Goal: Task Accomplishment & Management: Use online tool/utility

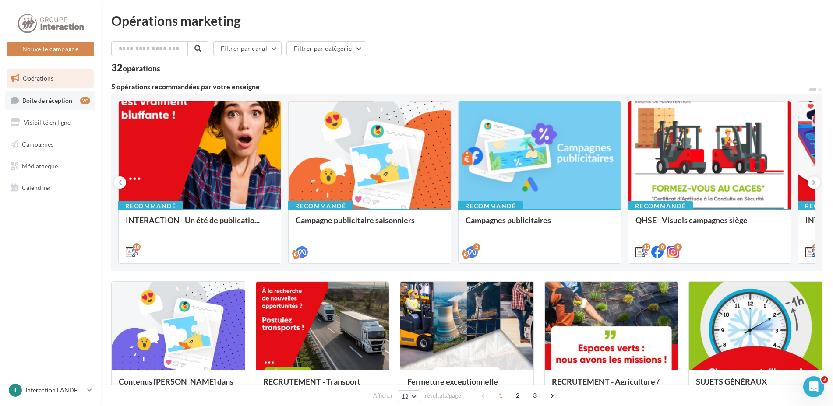
click at [80, 99] on link "Boîte de réception 20" at bounding box center [50, 100] width 90 height 19
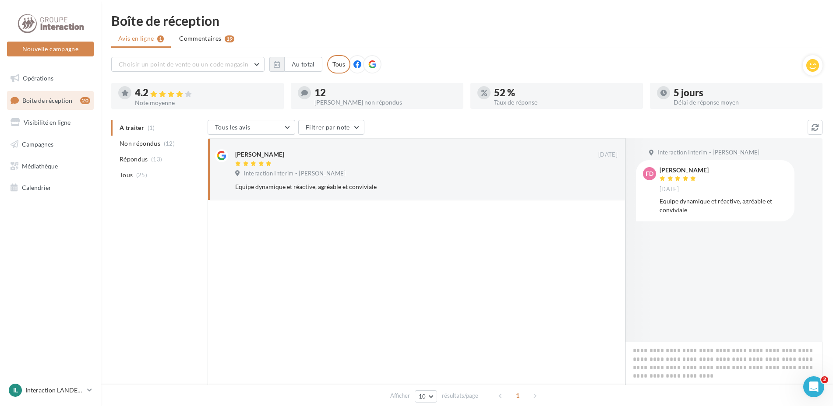
click at [26, 99] on span "Boîte de réception" at bounding box center [47, 99] width 50 height 7
click at [40, 76] on span "Opérations" at bounding box center [38, 77] width 31 height 7
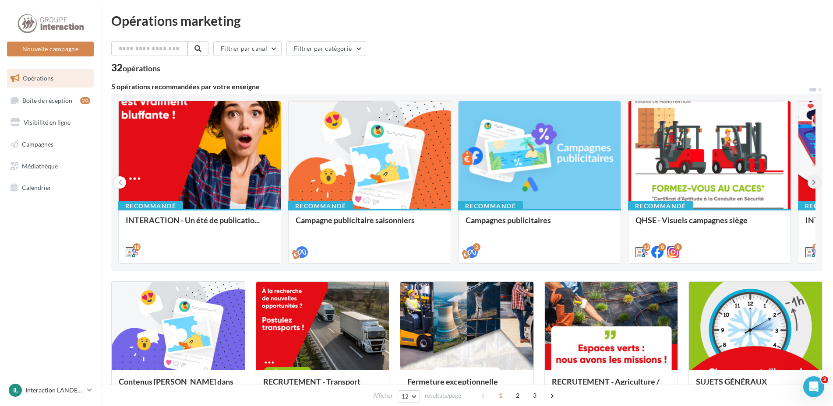
click at [812, 183] on icon at bounding box center [814, 182] width 4 height 9
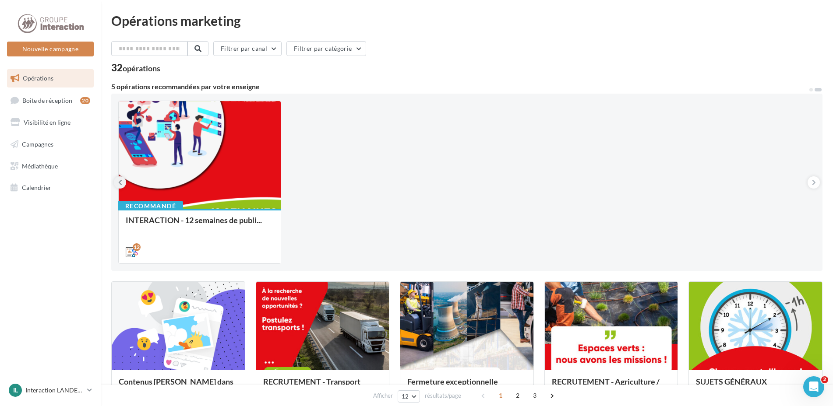
click at [118, 182] on icon at bounding box center [120, 182] width 4 height 9
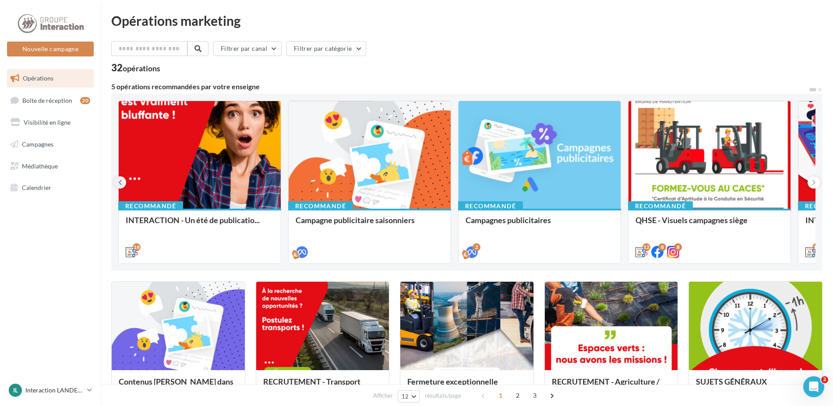
click at [118, 182] on icon at bounding box center [120, 182] width 4 height 9
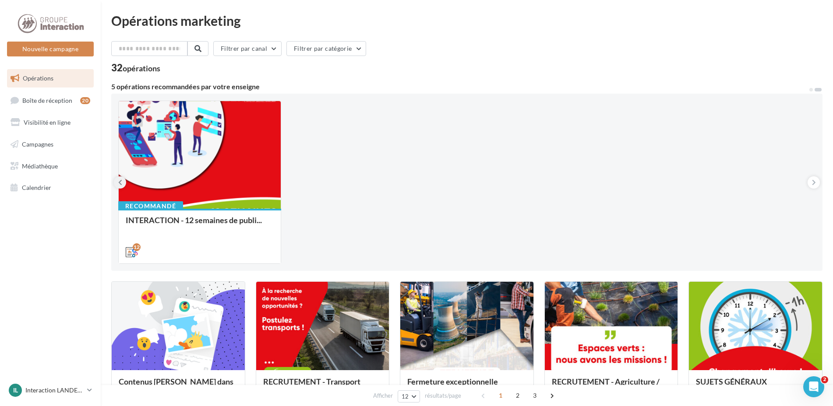
click at [118, 182] on icon at bounding box center [120, 182] width 4 height 9
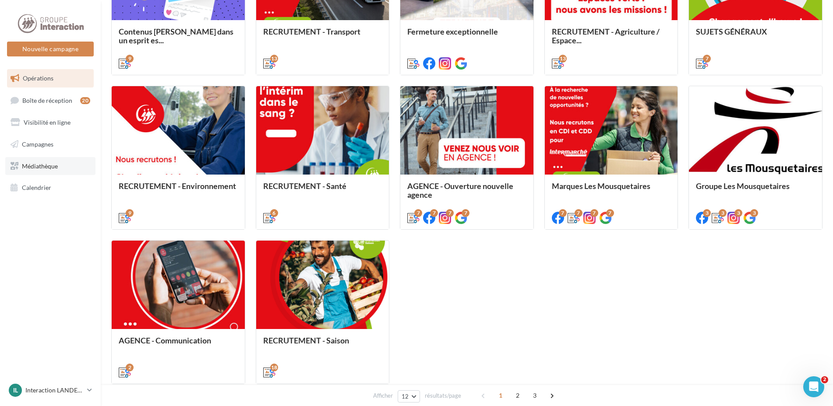
scroll to position [219, 0]
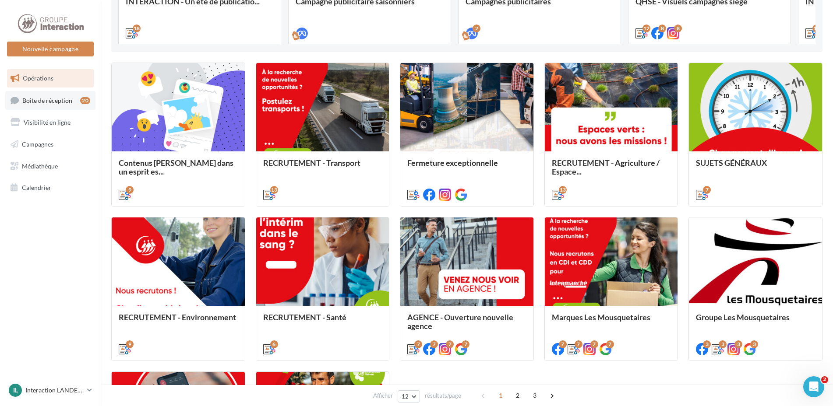
click at [46, 103] on span "Boîte de réception" at bounding box center [47, 99] width 50 height 7
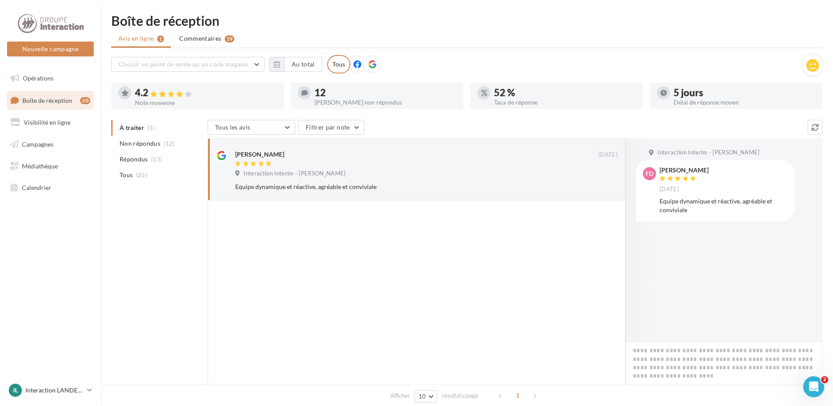
click at [146, 130] on ul "A traiter (1) Non répondus (12) Répondus (13) Tous (25)" at bounding box center [157, 151] width 93 height 63
click at [135, 129] on ul "A traiter (1) Non répondus (12) Répondus (13) Tous (25)" at bounding box center [157, 151] width 93 height 63
click at [143, 145] on span "Non répondus" at bounding box center [140, 143] width 41 height 9
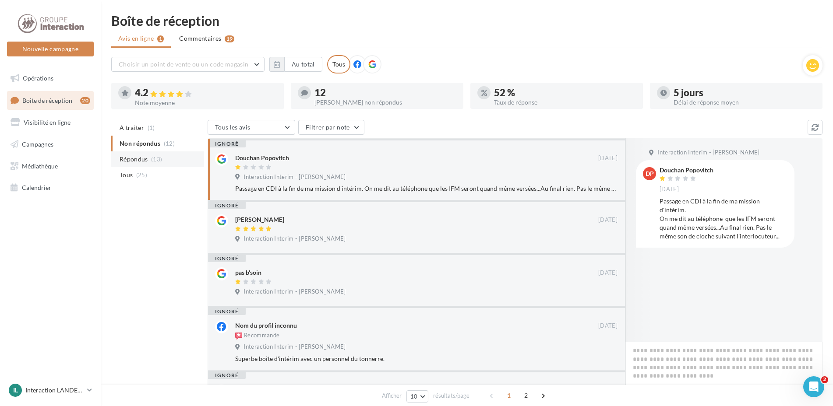
click at [143, 156] on span "Répondus" at bounding box center [134, 159] width 28 height 9
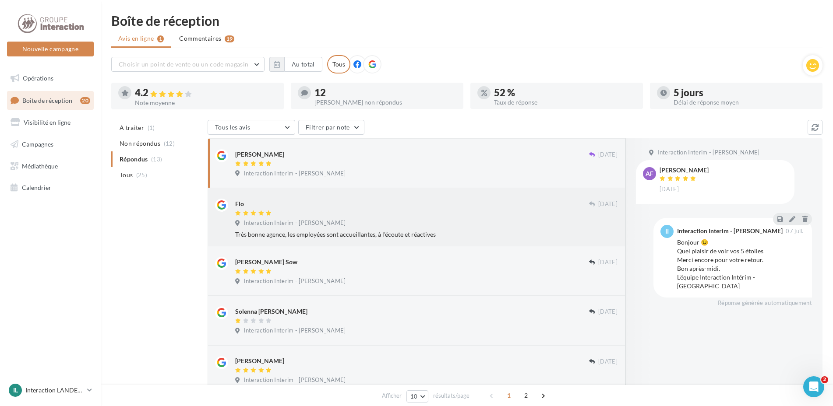
click at [360, 227] on div "Interaction Interim - [PERSON_NAME]" at bounding box center [426, 224] width 382 height 10
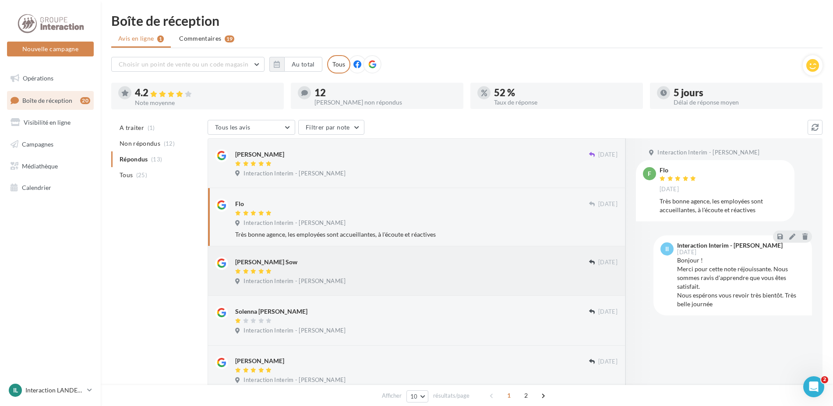
click at [359, 250] on div "Modou Bara Sow 20/12/2024 Interaction Interim - Landerneau" at bounding box center [417, 271] width 418 height 49
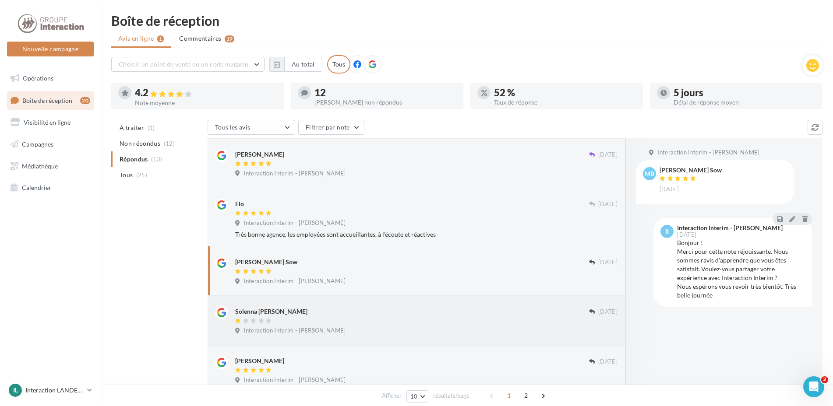
click at [345, 309] on div "Solenna GARRY LEHUEROU" at bounding box center [412, 310] width 354 height 9
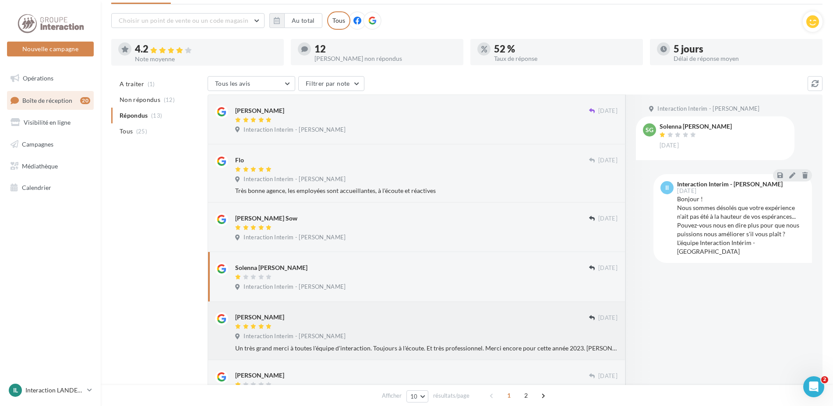
click at [328, 317] on div "Aurelie Jaouen" at bounding box center [412, 317] width 354 height 9
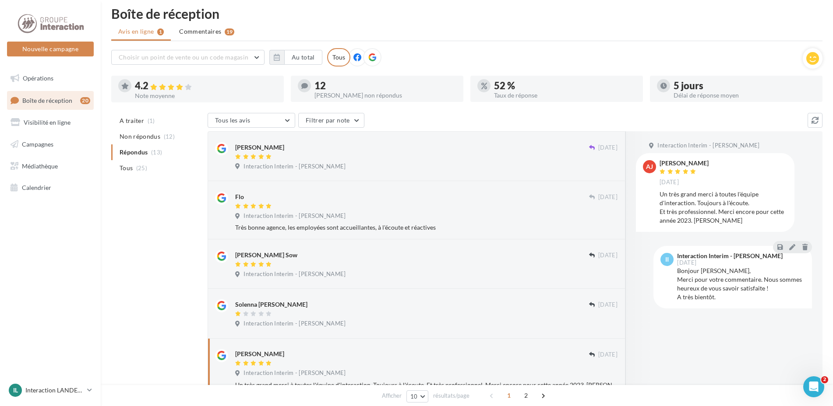
scroll to position [0, 0]
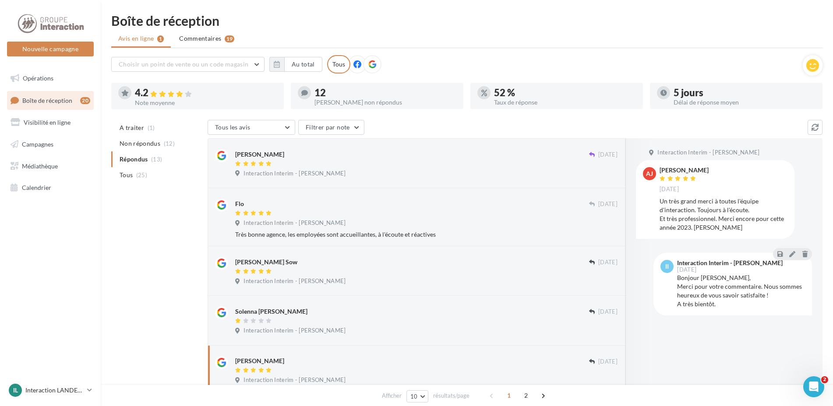
click at [73, 100] on link "Boîte de réception 20" at bounding box center [50, 100] width 90 height 19
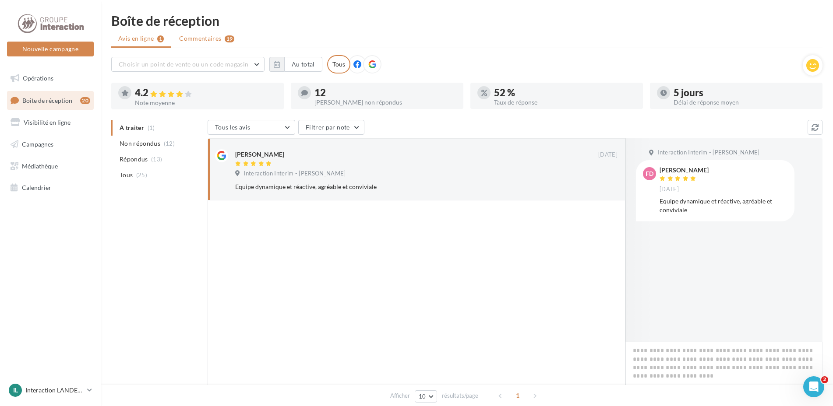
click at [191, 34] on li "Commentaires 19" at bounding box center [206, 39] width 69 height 16
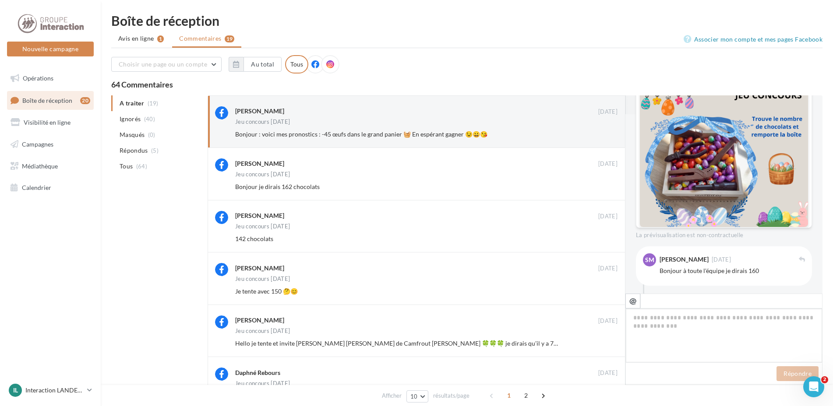
scroll to position [136, 0]
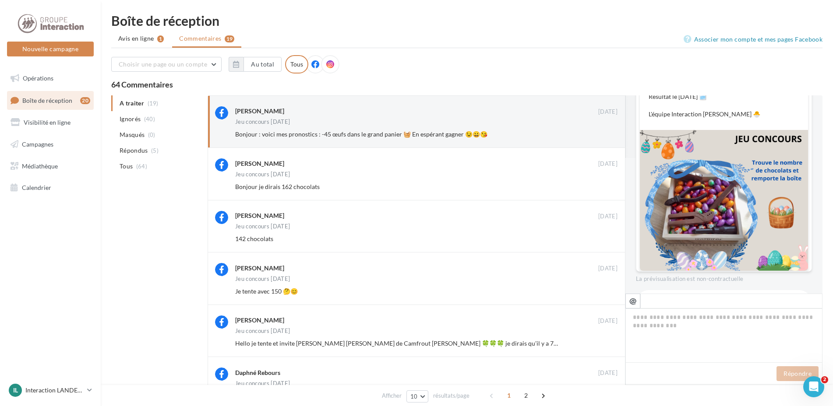
click at [67, 101] on span "Boîte de réception" at bounding box center [47, 99] width 50 height 7
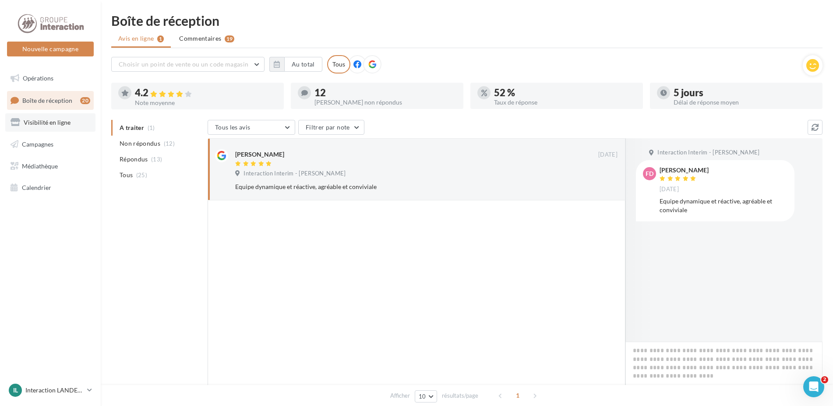
click at [64, 124] on span "Visibilité en ligne" at bounding box center [47, 122] width 47 height 7
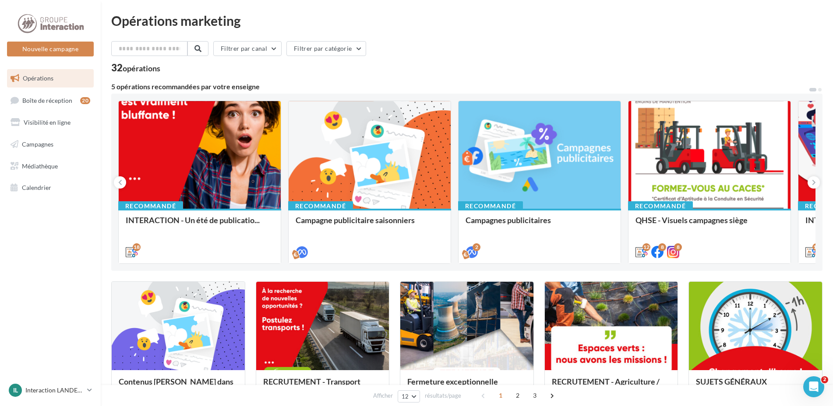
scroll to position [131, 0]
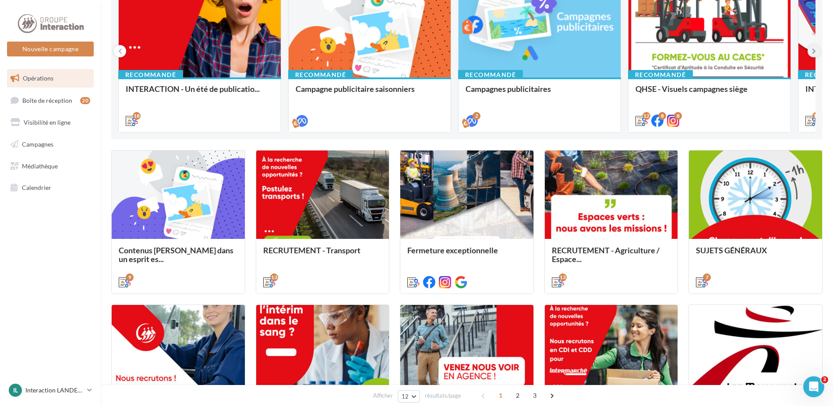
click at [813, 50] on icon at bounding box center [814, 51] width 4 height 9
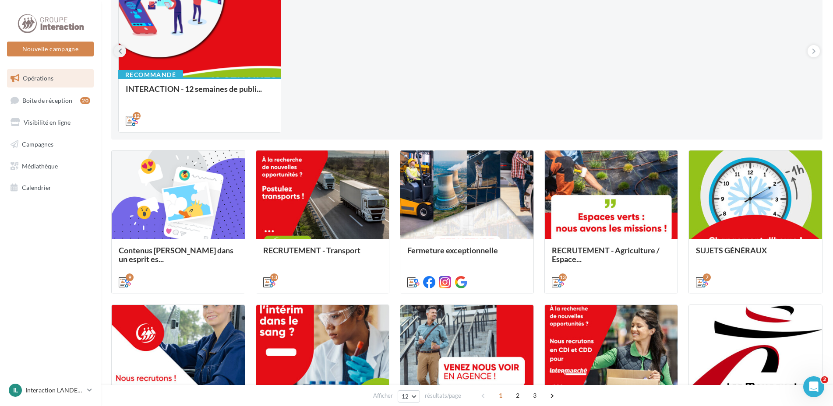
click at [121, 48] on icon at bounding box center [120, 51] width 4 height 9
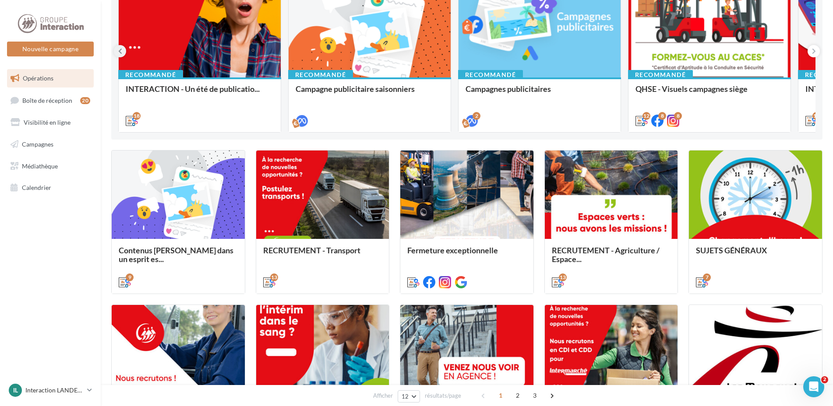
click at [121, 48] on icon at bounding box center [120, 51] width 4 height 9
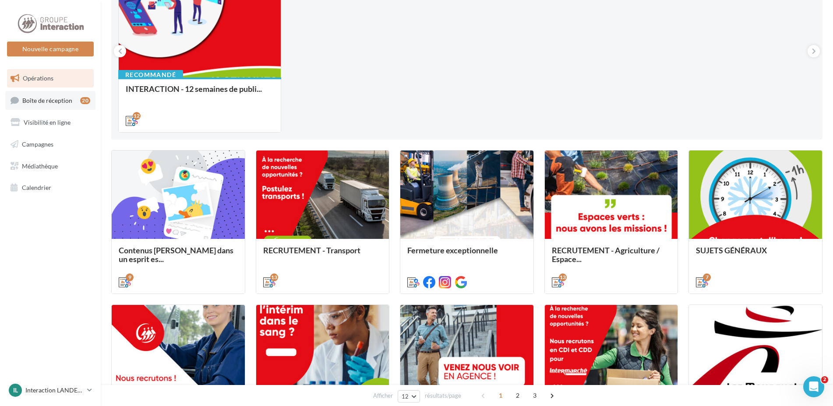
click at [53, 94] on link "Boîte de réception 20" at bounding box center [50, 100] width 90 height 19
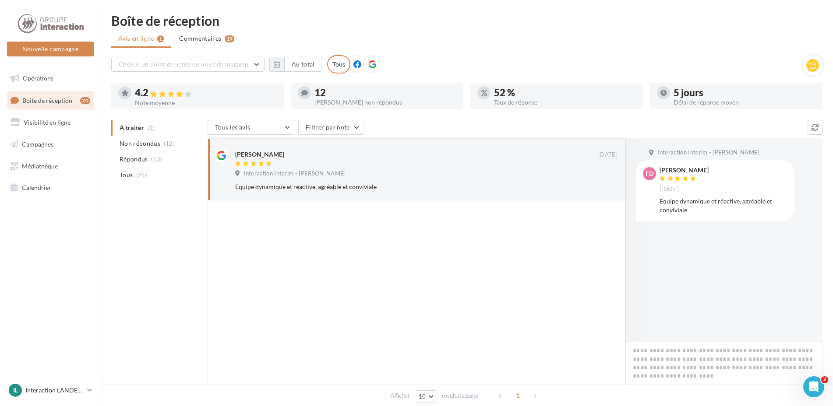
click at [125, 139] on li "Non répondus (12)" at bounding box center [157, 144] width 93 height 16
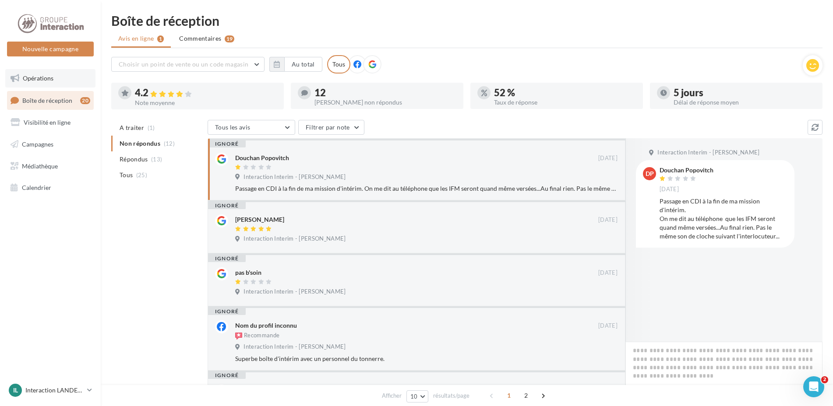
click at [48, 80] on span "Opérations" at bounding box center [38, 77] width 31 height 7
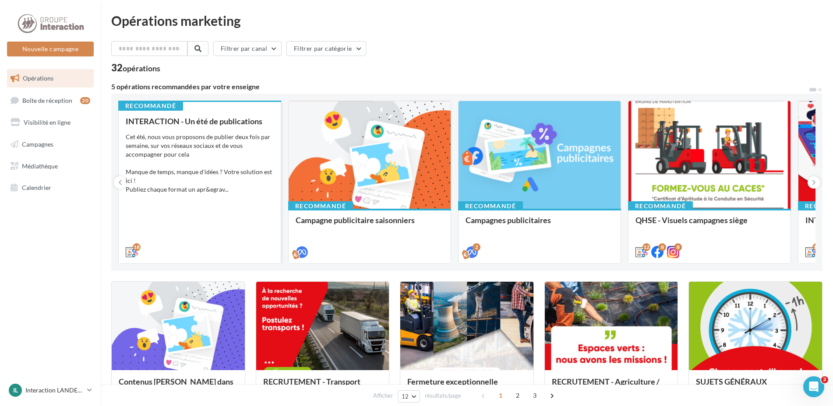
click at [218, 165] on div "Cet été, nous vous proposons de publier deux fois par semaine, sur vos réseaux …" at bounding box center [200, 163] width 148 height 61
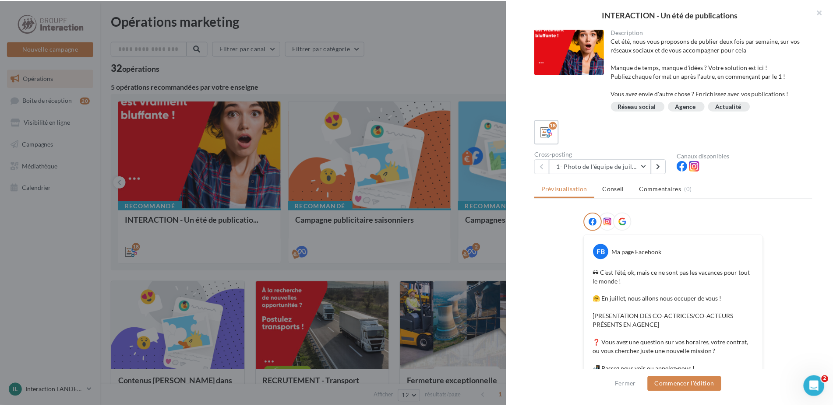
scroll to position [131, 0]
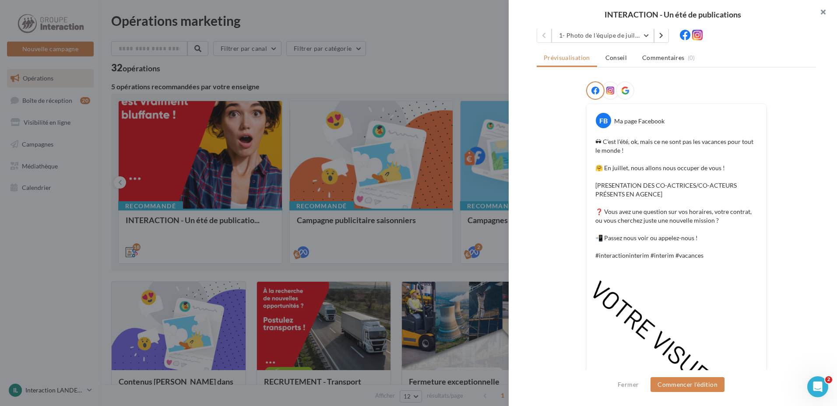
click at [824, 9] on button "button" at bounding box center [819, 13] width 35 height 26
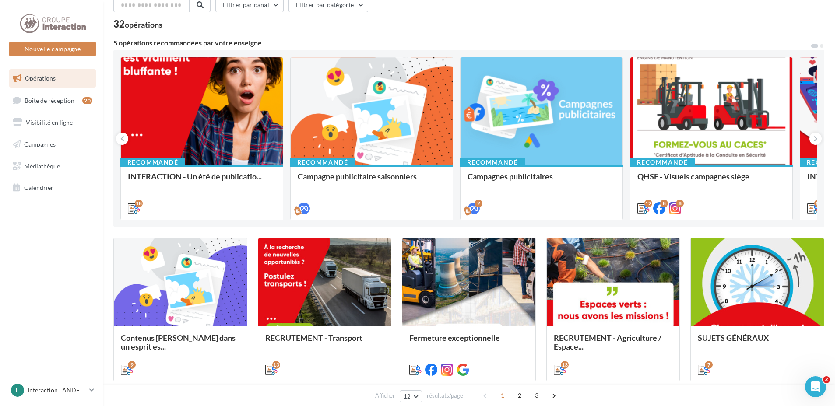
scroll to position [0, 0]
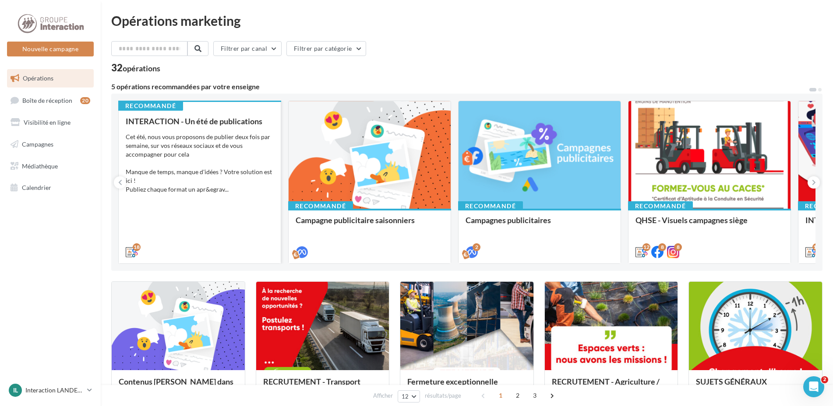
click at [218, 162] on div "Cet été, nous vous proposons de publier deux fois par semaine, sur vos réseaux …" at bounding box center [200, 163] width 148 height 61
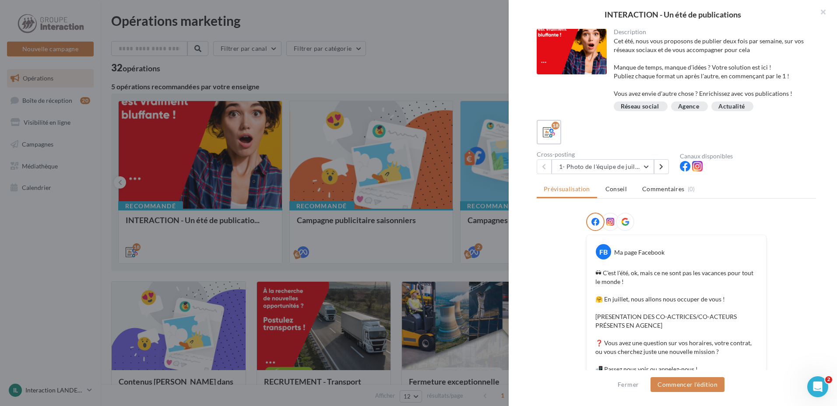
click at [665, 277] on p "🕶 C'est l'été, ok, mais ce ne sont pas les vacances pour tout le monde ! 🤗 En j…" at bounding box center [676, 330] width 162 height 123
click at [672, 288] on p "🕶 C'est l'été, ok, mais ce ne sont pas les vacances pour tout le monde ! 🤗 En j…" at bounding box center [676, 330] width 162 height 123
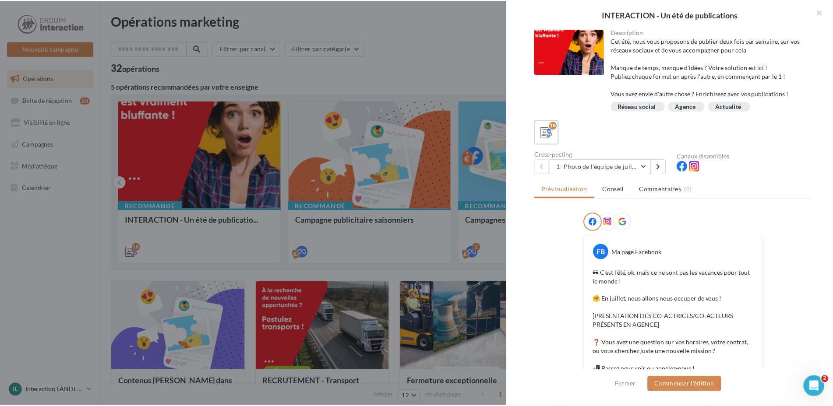
scroll to position [44, 0]
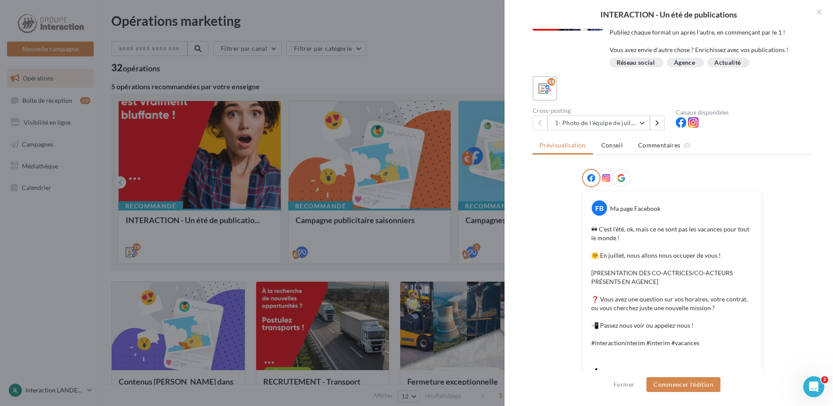
click at [471, 32] on div at bounding box center [416, 203] width 833 height 406
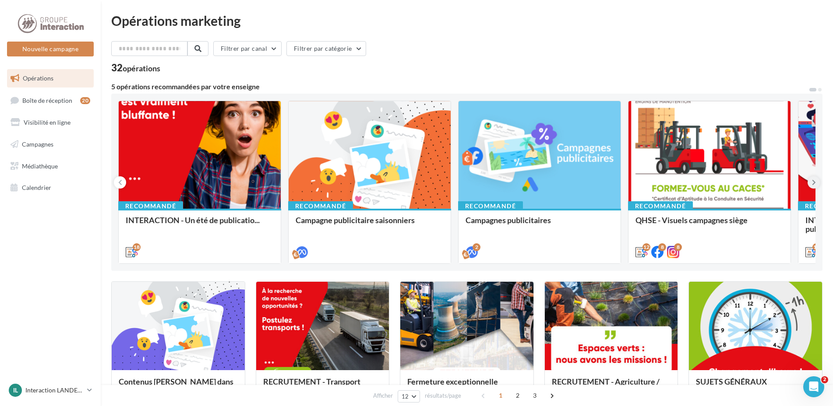
click at [812, 184] on icon at bounding box center [814, 182] width 4 height 9
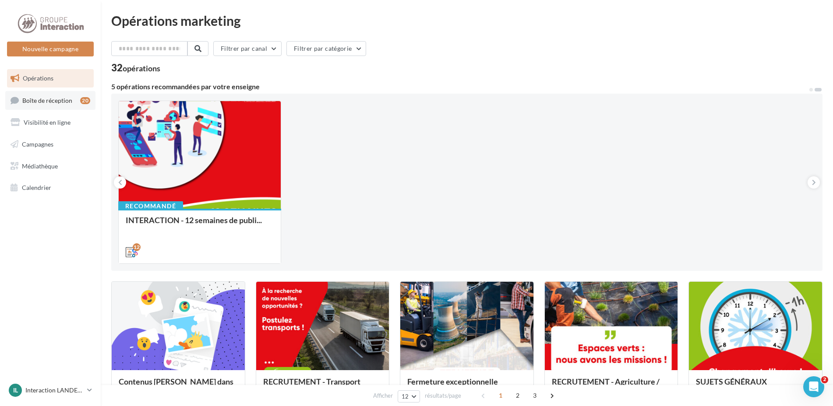
click at [43, 101] on span "Boîte de réception" at bounding box center [47, 99] width 50 height 7
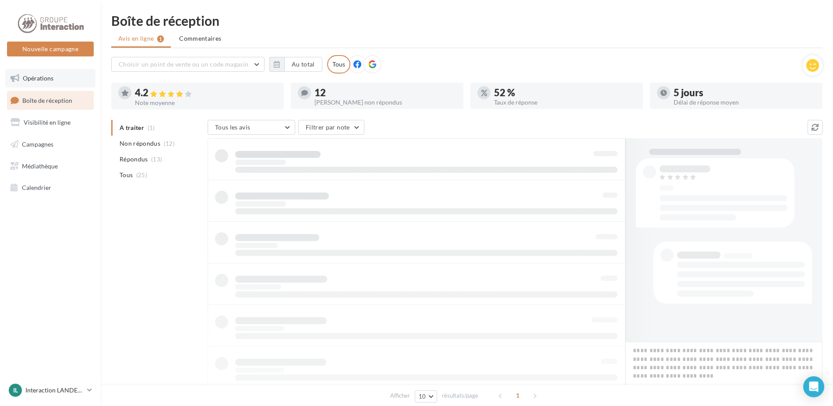
click at [44, 78] on span "Opérations" at bounding box center [38, 77] width 31 height 7
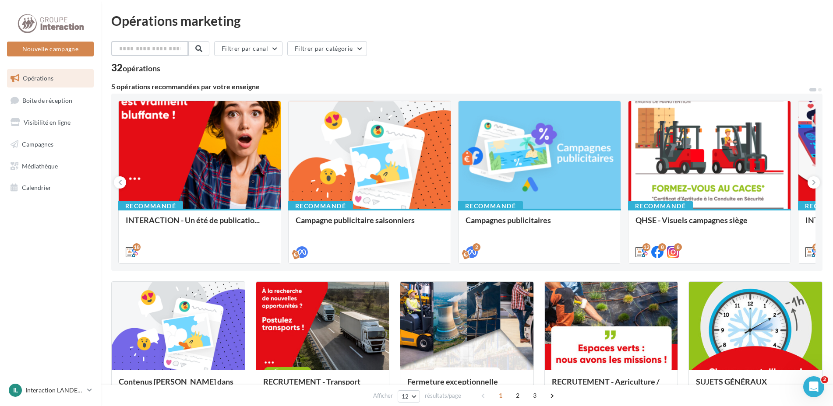
click at [158, 54] on input "text" at bounding box center [149, 48] width 77 height 15
type input "*******"
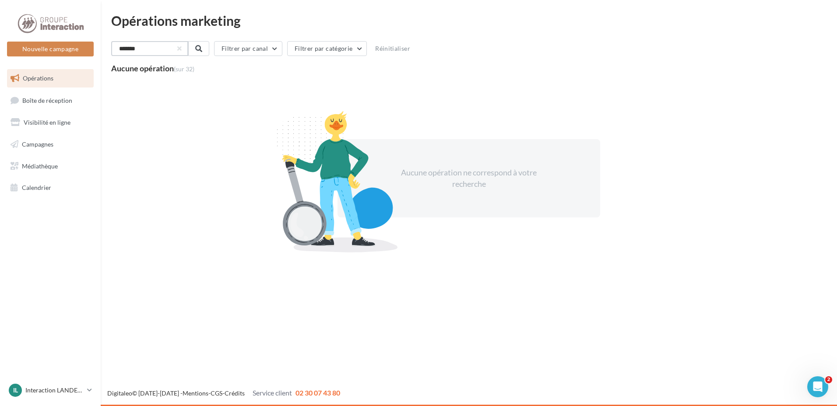
drag, startPoint x: 150, startPoint y: 55, endPoint x: 94, endPoint y: 41, distance: 57.7
click at [94, 41] on div "Nouvelle campagne Nouvelle campagne Opérations Boîte de réception Visibilité en…" at bounding box center [418, 203] width 837 height 406
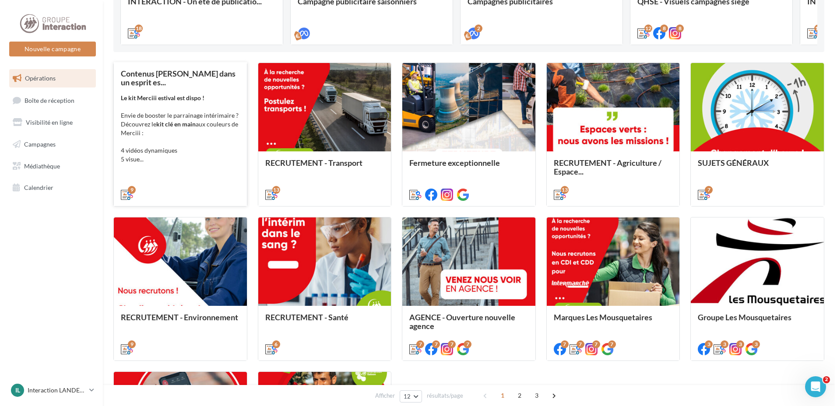
scroll to position [88, 0]
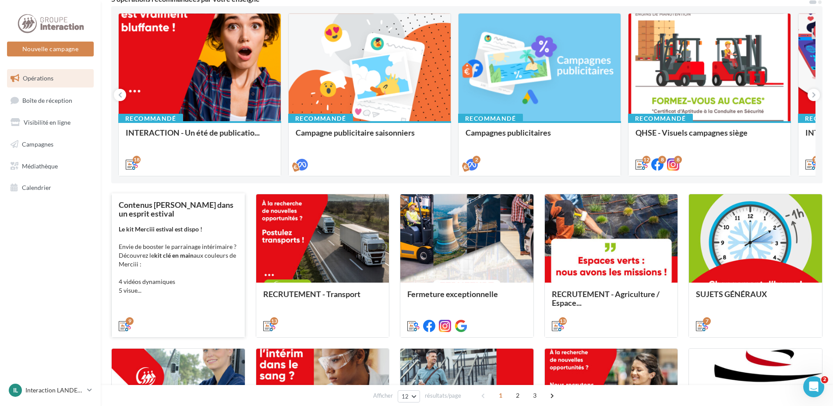
click at [181, 257] on strong "kit clé en main" at bounding box center [173, 255] width 39 height 7
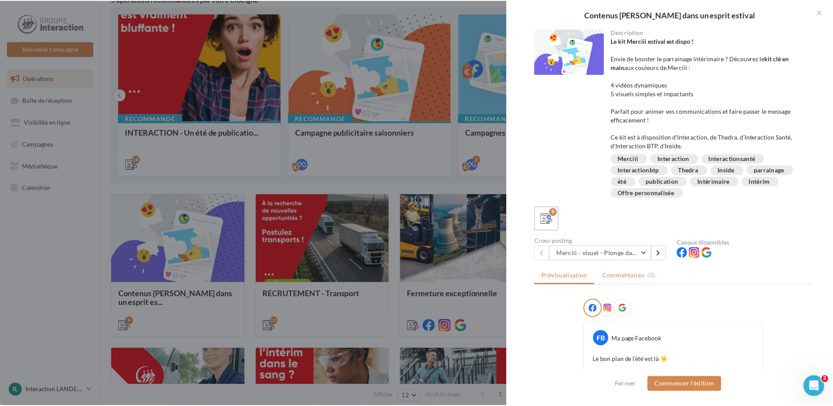
scroll to position [44, 0]
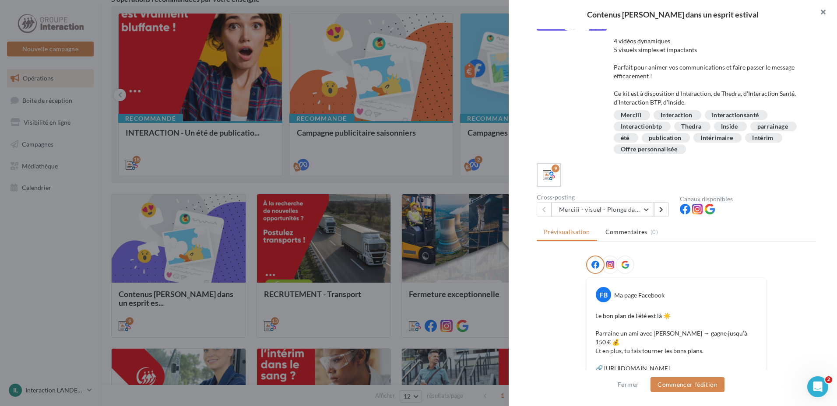
click at [825, 11] on button "button" at bounding box center [819, 13] width 35 height 26
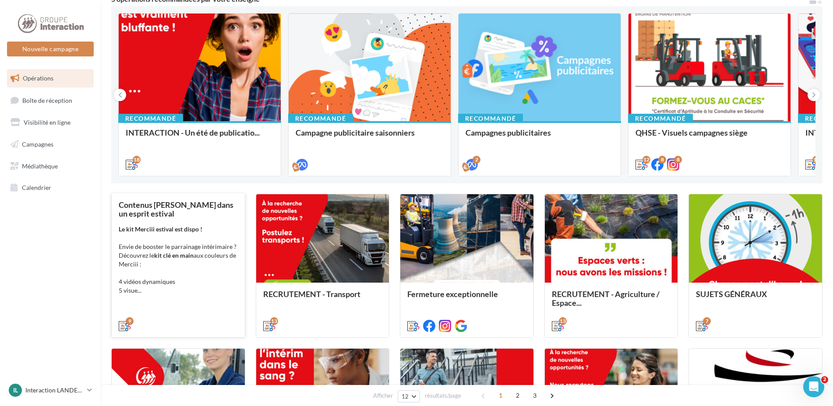
scroll to position [0, 0]
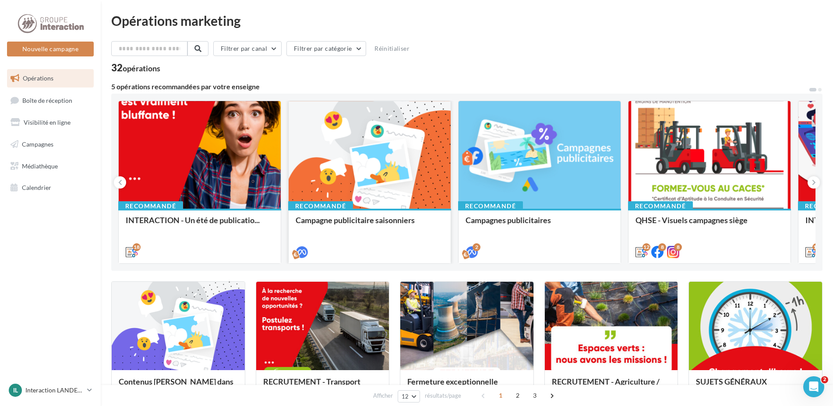
click at [381, 222] on span "Campagne publicitaire saisonniers" at bounding box center [355, 220] width 119 height 10
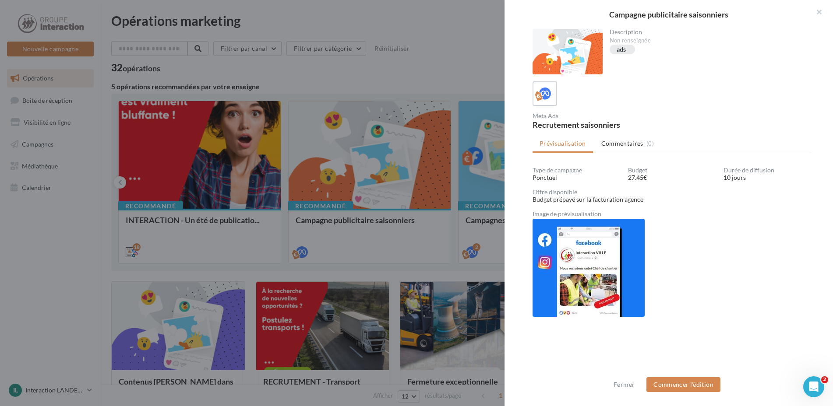
click at [461, 34] on div at bounding box center [416, 203] width 833 height 406
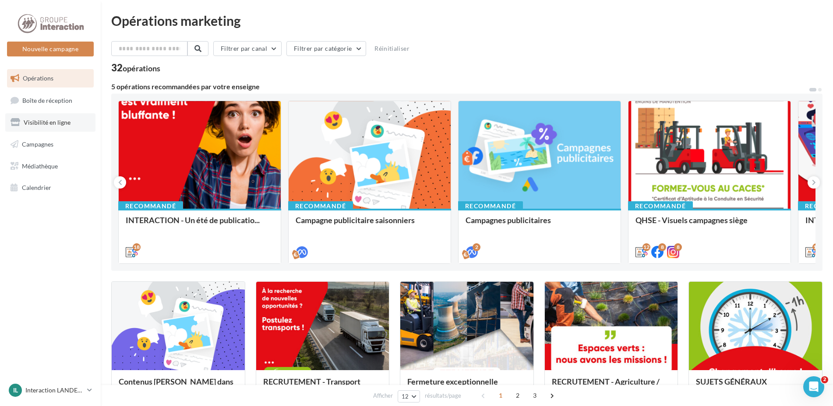
click at [22, 124] on link "Visibilité en ligne" at bounding box center [50, 122] width 90 height 18
